Goal: Information Seeking & Learning: Learn about a topic

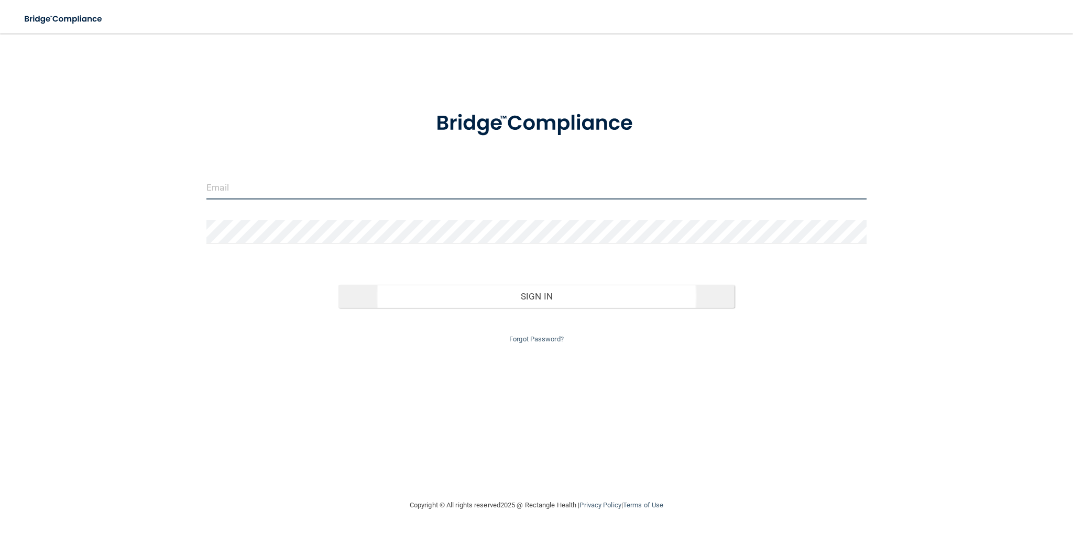
type input "[EMAIL_ADDRESS][DOMAIN_NAME]"
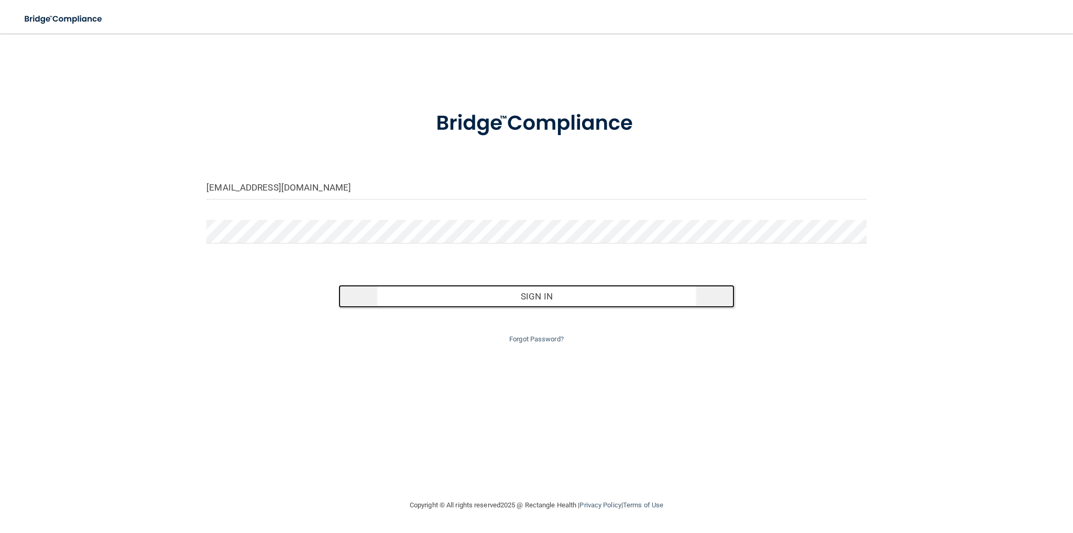
click at [561, 301] on button "Sign In" at bounding box center [537, 296] width 396 height 23
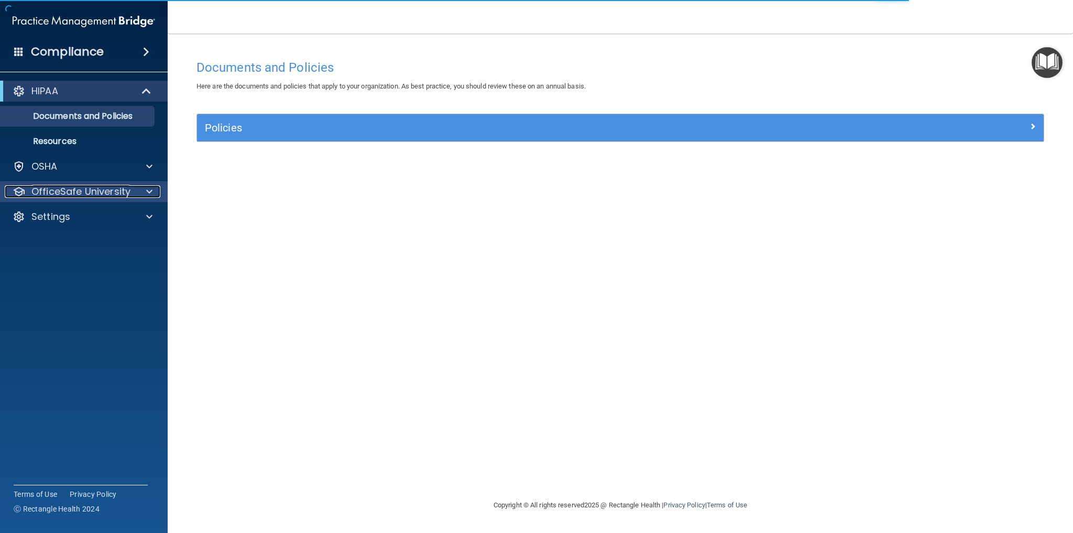
click at [67, 194] on p "OfficeSafe University" at bounding box center [80, 191] width 99 height 13
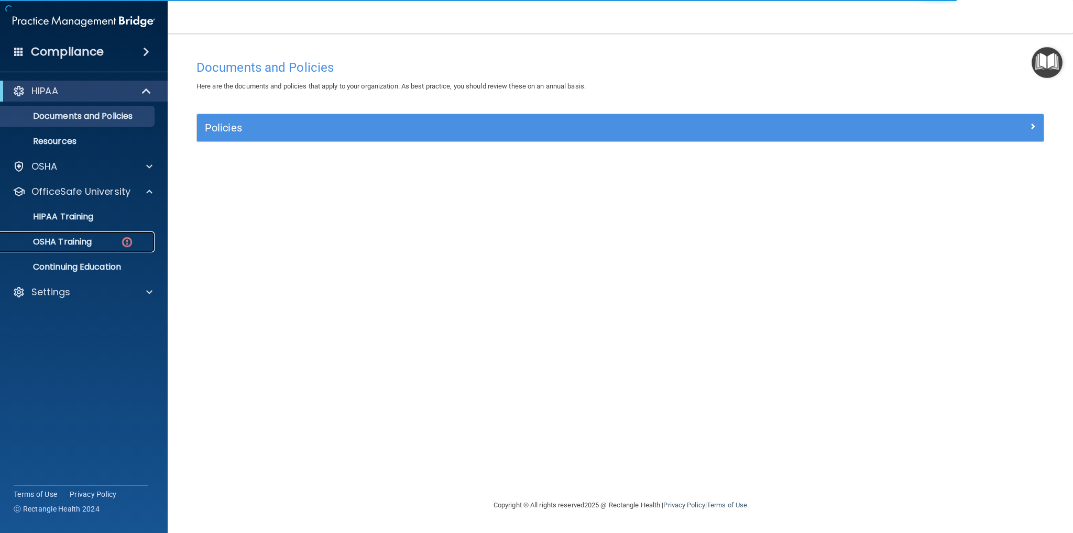
click at [79, 238] on p "OSHA Training" at bounding box center [49, 242] width 85 height 10
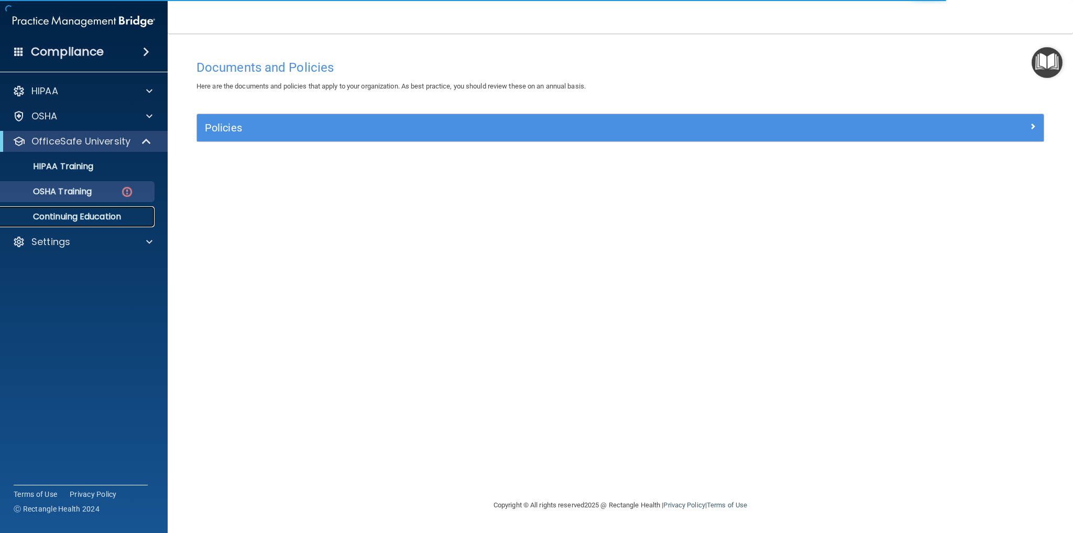
click at [122, 214] on p "Continuing Education" at bounding box center [78, 217] width 143 height 10
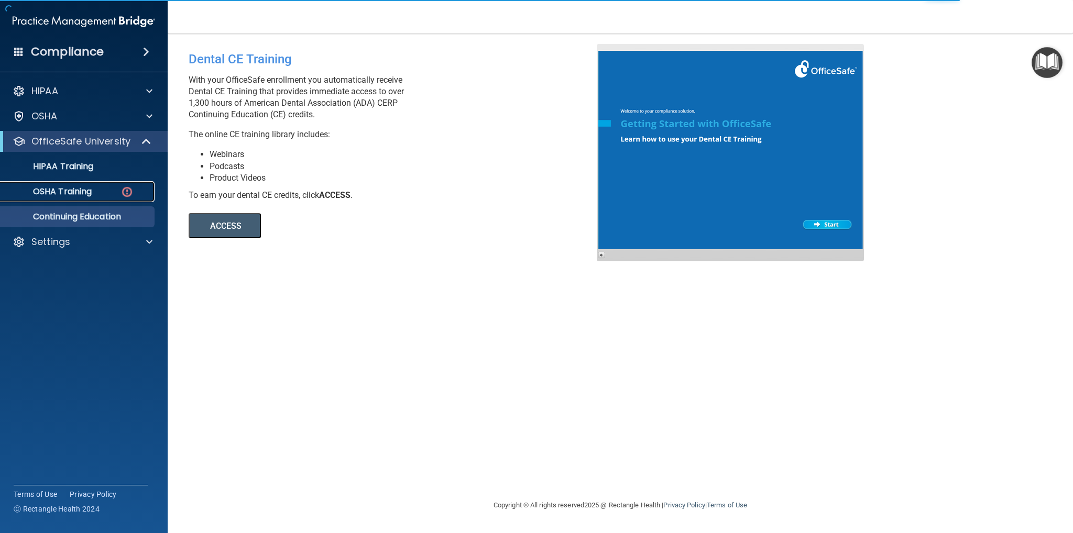
click at [134, 189] on div "OSHA Training" at bounding box center [78, 192] width 143 height 10
click at [145, 194] on div "OSHA Training" at bounding box center [78, 192] width 143 height 10
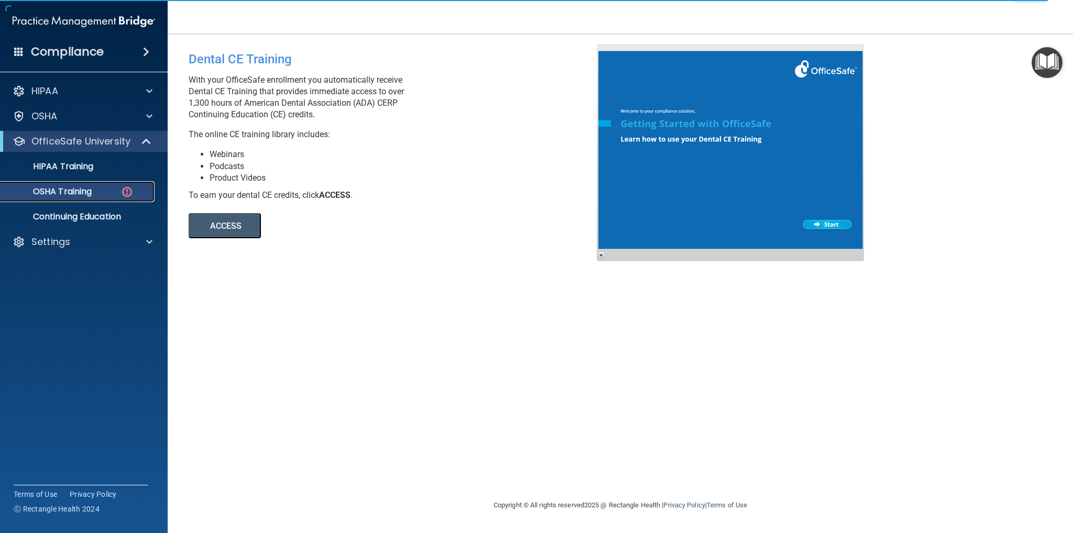
click at [131, 193] on img at bounding box center [127, 191] width 13 height 13
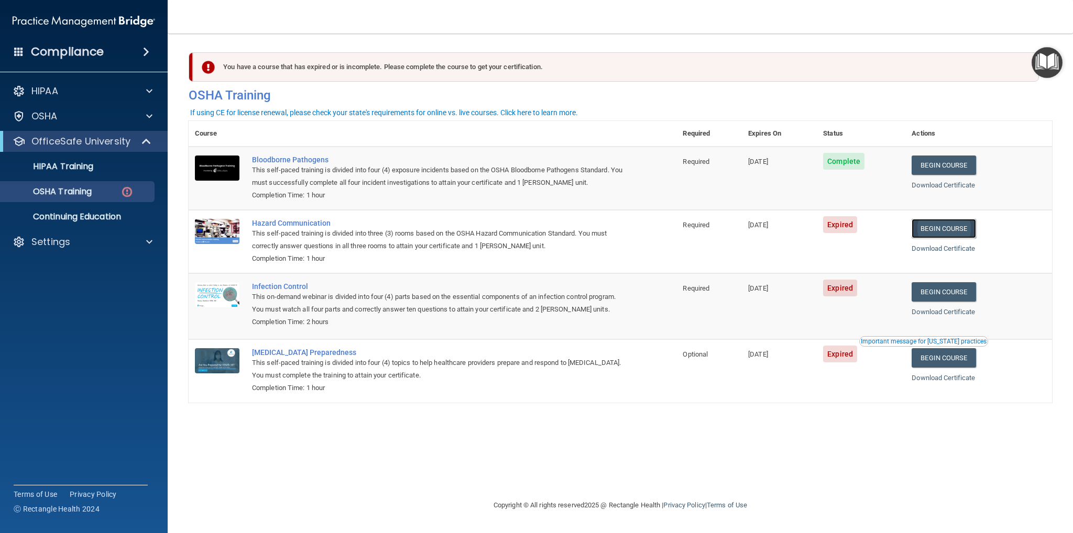
click at [943, 231] on link "Begin Course" at bounding box center [944, 228] width 64 height 19
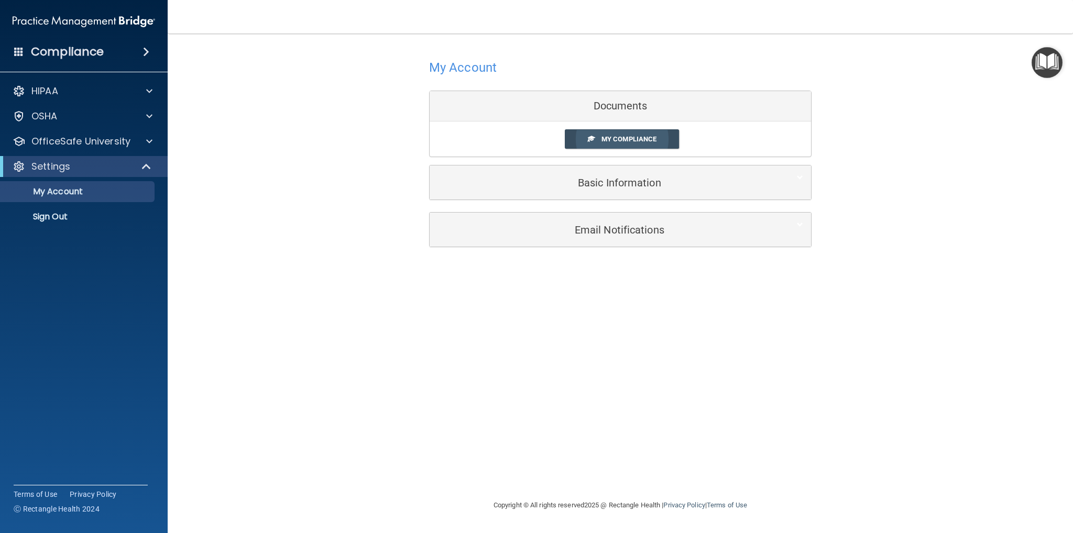
click at [638, 142] on span "My Compliance" at bounding box center [629, 139] width 55 height 8
click at [651, 141] on span "My Compliance" at bounding box center [629, 139] width 55 height 8
click at [608, 147] on link "My Compliance" at bounding box center [622, 138] width 115 height 19
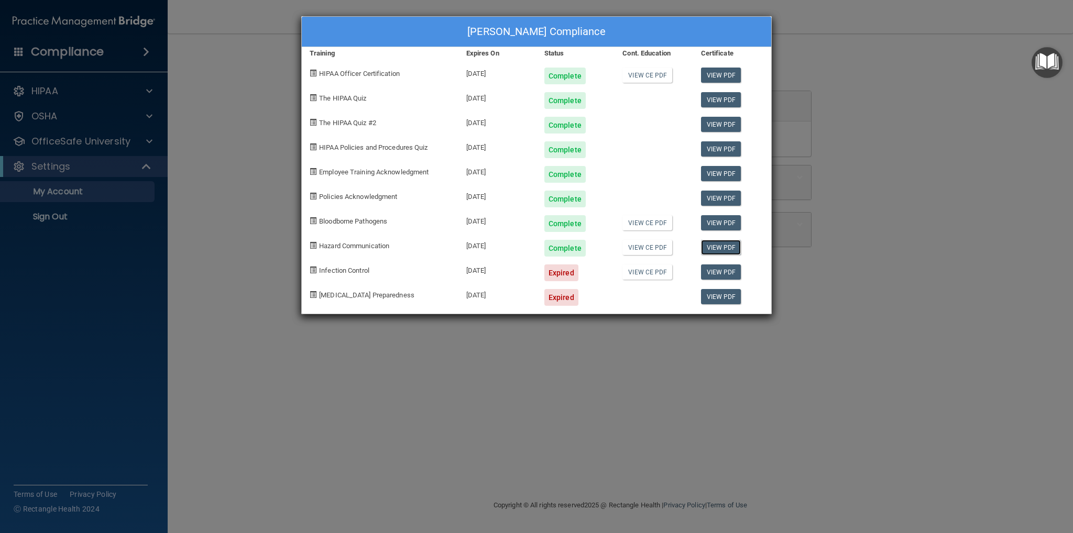
click at [721, 249] on link "View PDF" at bounding box center [721, 247] width 40 height 15
click at [642, 246] on link "View CE PDF" at bounding box center [648, 247] width 50 height 15
click at [564, 275] on div "Expired" at bounding box center [561, 273] width 34 height 17
click at [361, 269] on span "Infection Control" at bounding box center [344, 271] width 50 height 8
click at [97, 170] on div "Katrina Gonzales's Compliance Training Expires On Status Cont. Education Certif…" at bounding box center [536, 266] width 1073 height 533
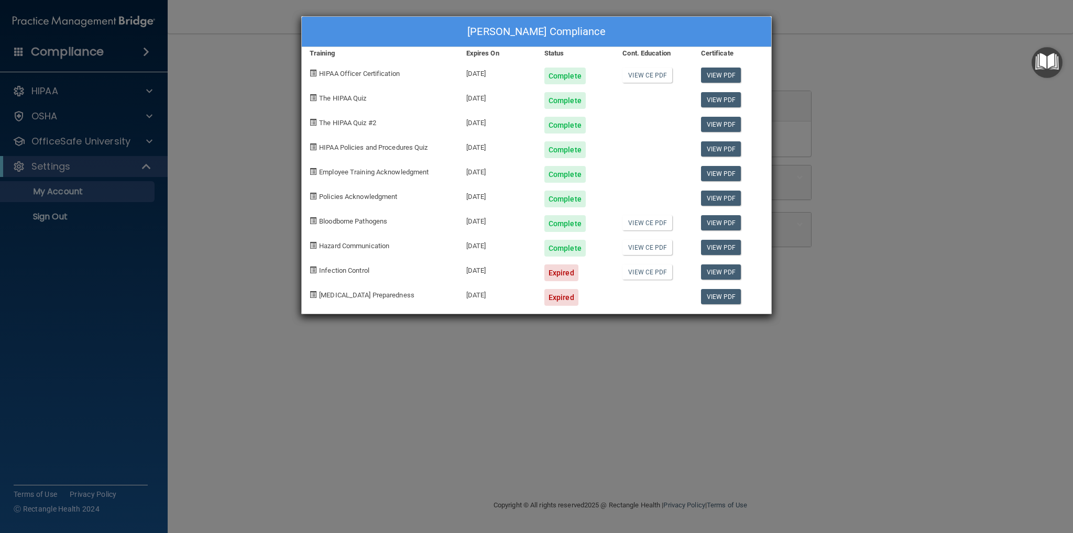
click at [112, 147] on div "Katrina Gonzales's Compliance Training Expires On Status Cont. Education Certif…" at bounding box center [536, 266] width 1073 height 533
click at [116, 142] on div "Katrina Gonzales's Compliance Training Expires On Status Cont. Education Certif…" at bounding box center [536, 266] width 1073 height 533
click at [117, 142] on div "Katrina Gonzales's Compliance Training Expires On Status Cont. Education Certif…" at bounding box center [536, 266] width 1073 height 533
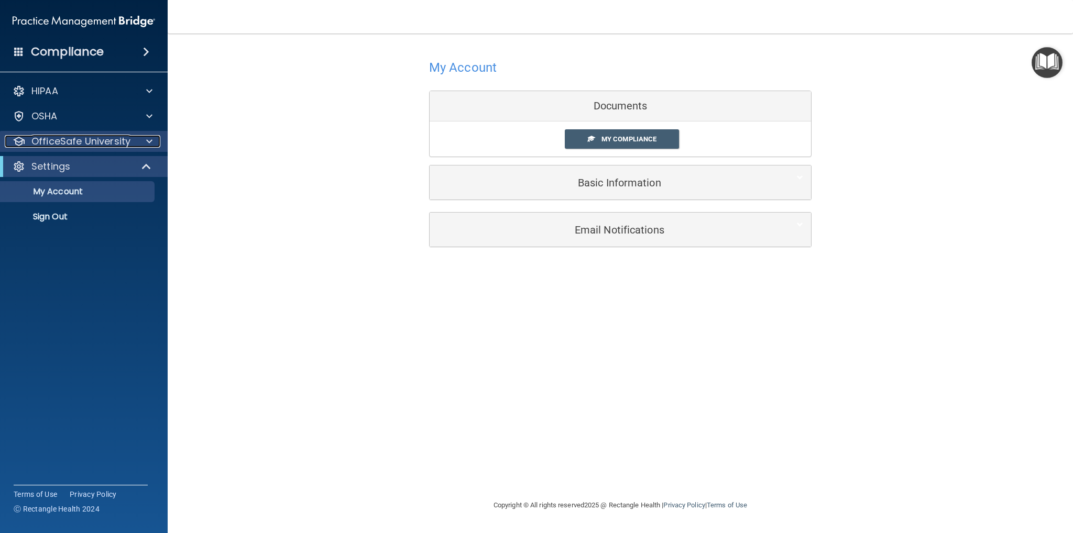
click at [26, 140] on div "OfficeSafe University" at bounding box center [70, 141] width 130 height 13
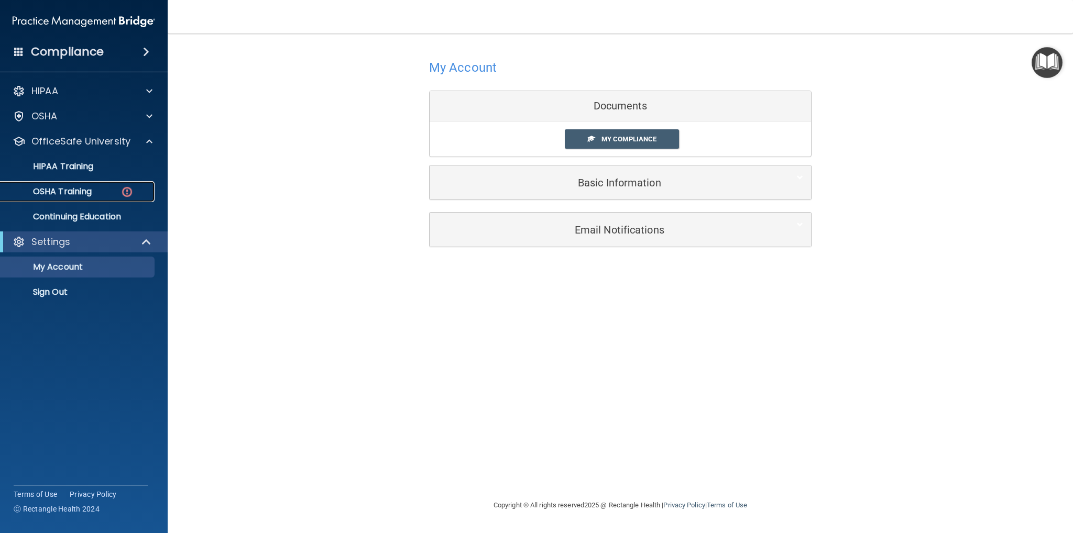
click at [63, 193] on p "OSHA Training" at bounding box center [49, 192] width 85 height 10
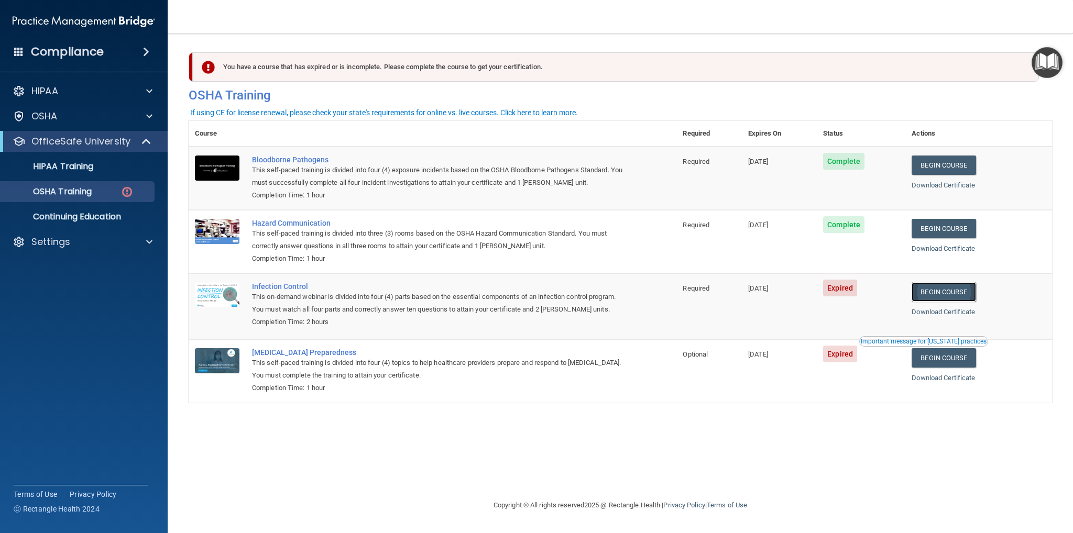
click at [948, 300] on link "Begin Course" at bounding box center [944, 291] width 64 height 19
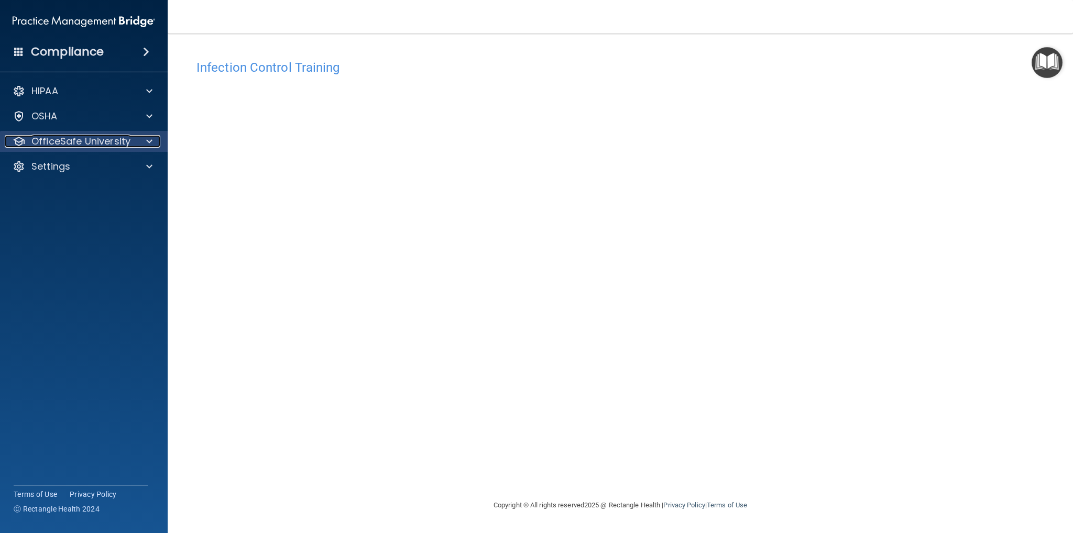
click at [53, 144] on p "OfficeSafe University" at bounding box center [80, 141] width 99 height 13
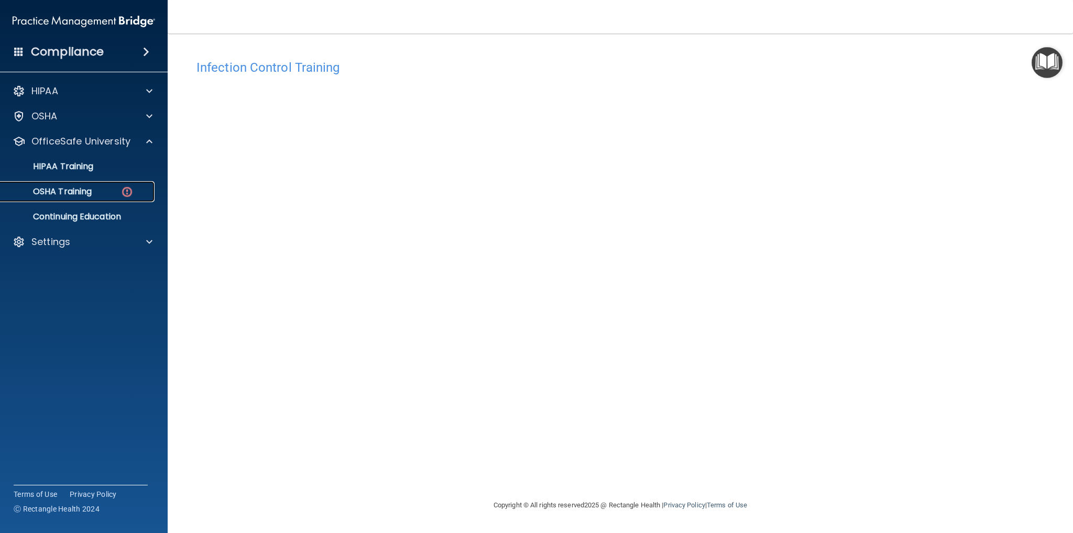
click at [66, 189] on p "OSHA Training" at bounding box center [49, 192] width 85 height 10
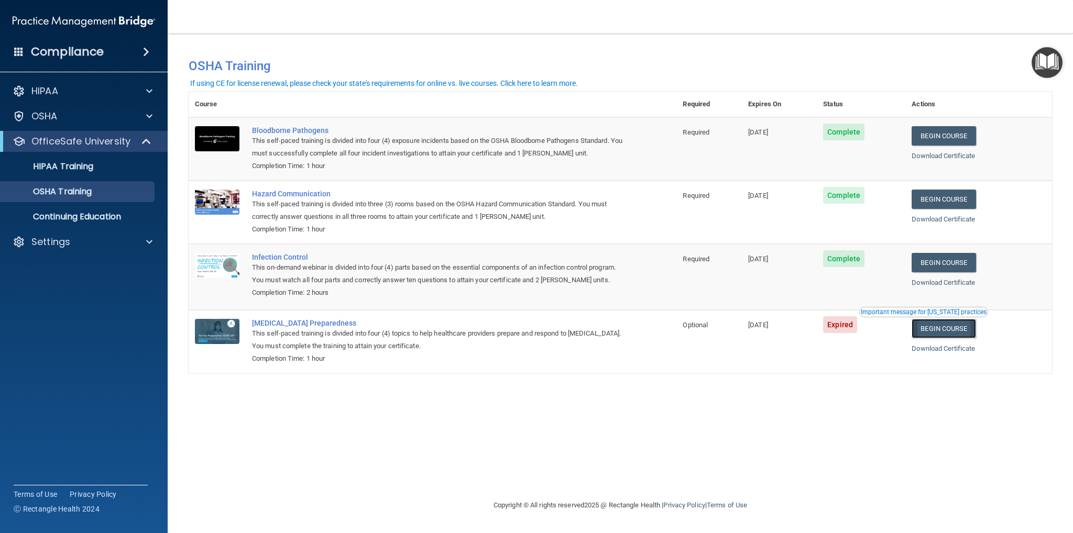
click at [970, 325] on link "Begin Course" at bounding box center [944, 328] width 64 height 19
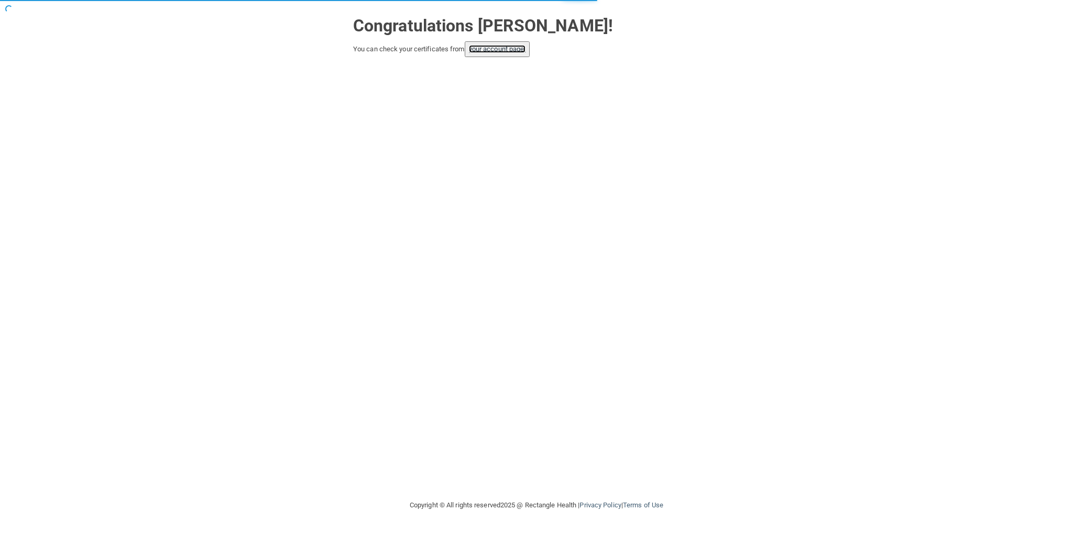
click at [515, 46] on link "your account page!" at bounding box center [497, 49] width 57 height 8
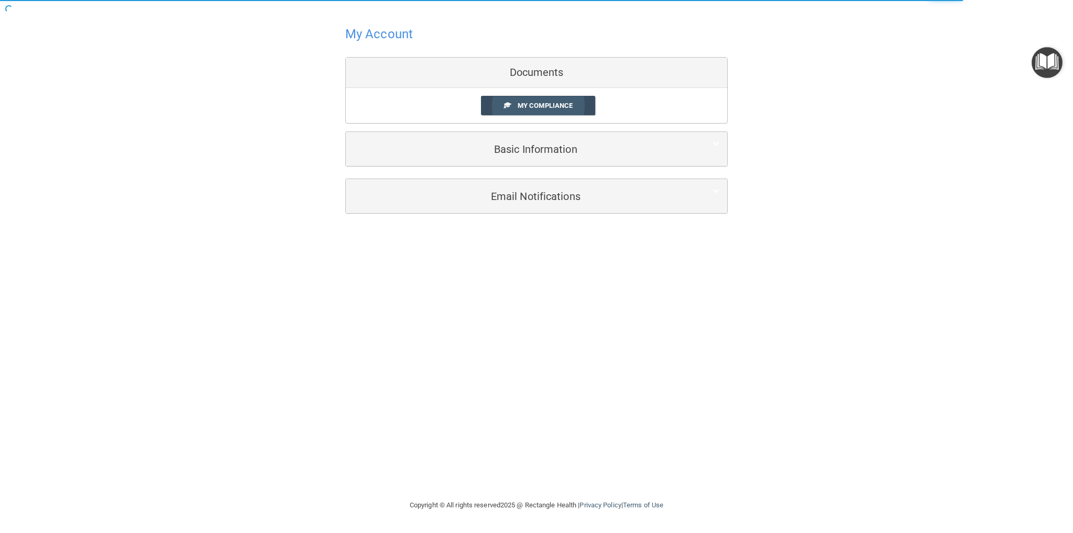
click at [508, 112] on link "My Compliance" at bounding box center [538, 105] width 115 height 19
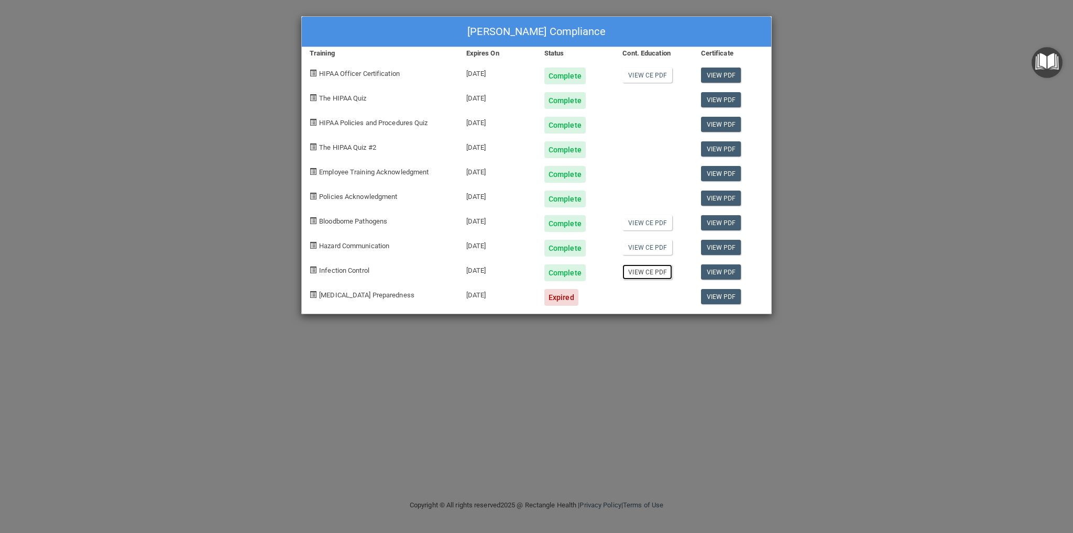
click at [664, 276] on link "View CE PDF" at bounding box center [648, 272] width 50 height 15
click at [568, 297] on div "Expired" at bounding box center [561, 297] width 34 height 17
click at [723, 300] on link "View PDF" at bounding box center [721, 296] width 40 height 15
click at [464, 293] on div "[DATE]" at bounding box center [497, 293] width 78 height 25
click at [369, 299] on span "[MEDICAL_DATA] Preparedness" at bounding box center [366, 295] width 95 height 8
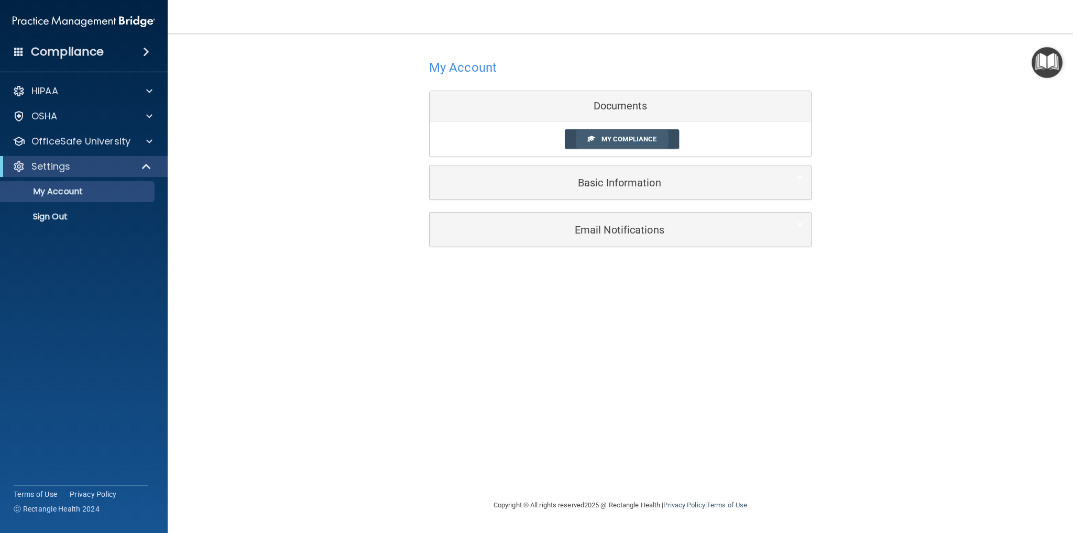
click at [596, 135] on link "My Compliance" at bounding box center [622, 138] width 115 height 19
